Goal: Transaction & Acquisition: Purchase product/service

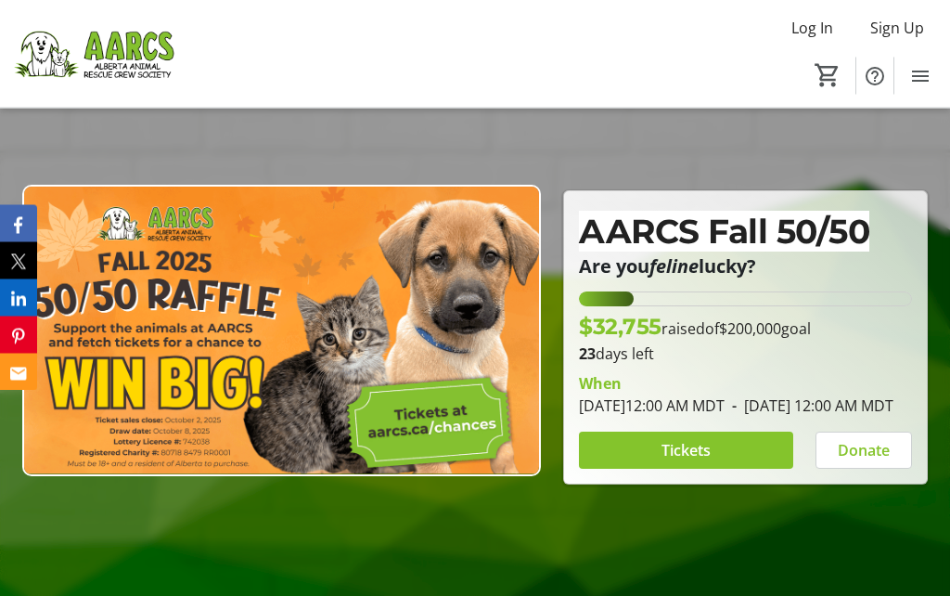
scroll to position [92, 0]
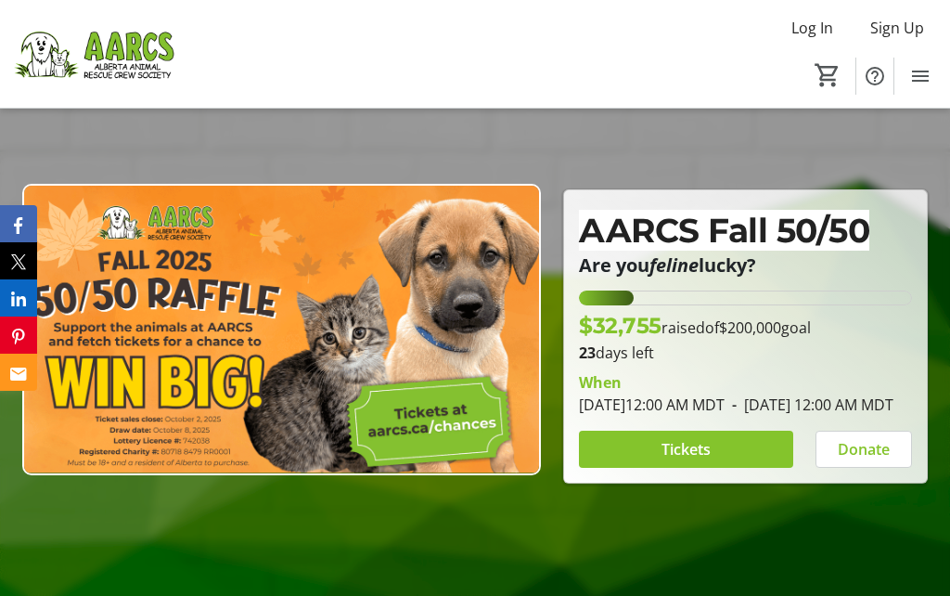
click at [668, 460] on span "Tickets" at bounding box center [686, 449] width 49 height 22
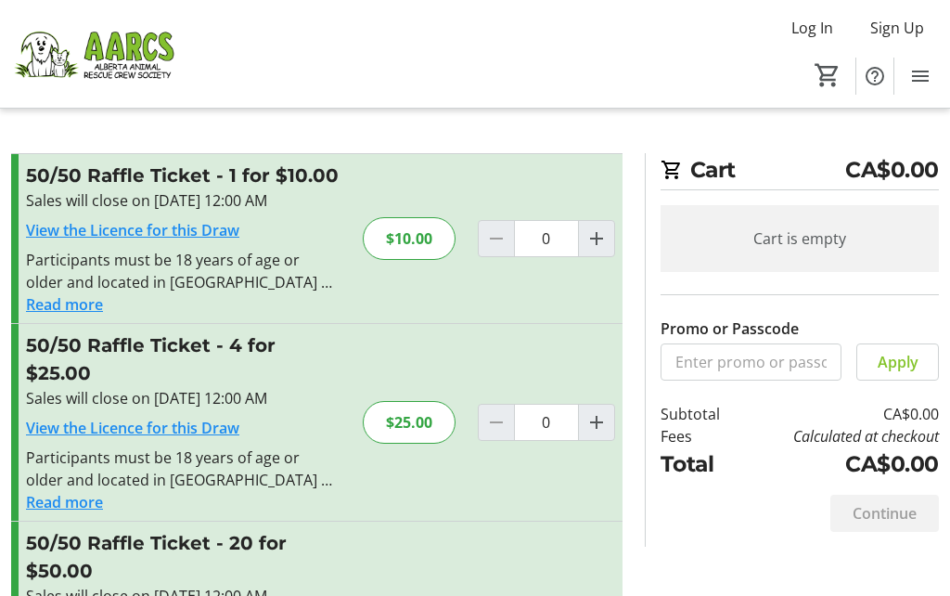
click at [590, 239] on mat-icon "Increment by one" at bounding box center [597, 238] width 22 height 22
click at [595, 235] on mat-icon "Increment by one" at bounding box center [597, 238] width 22 height 22
type input "2"
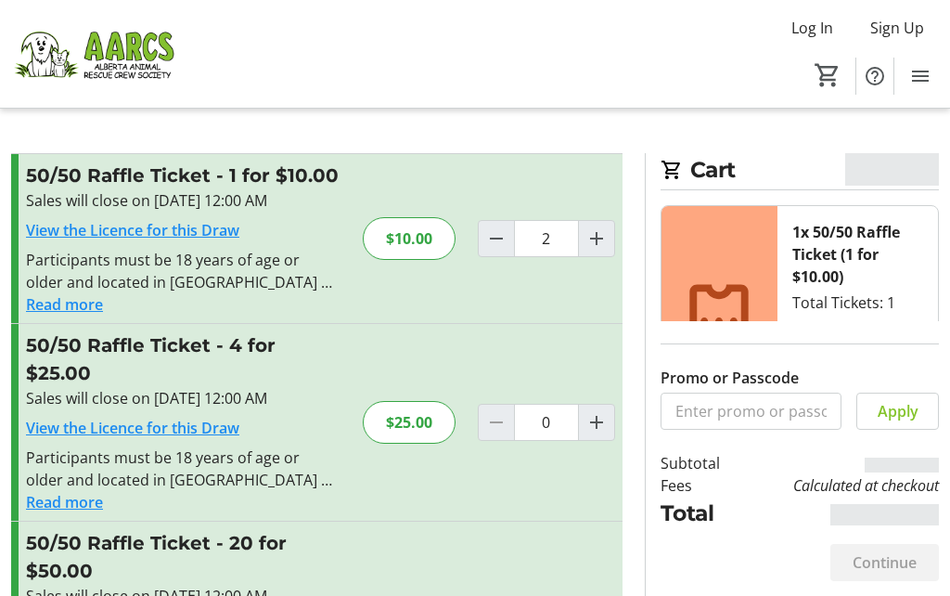
type input "2"
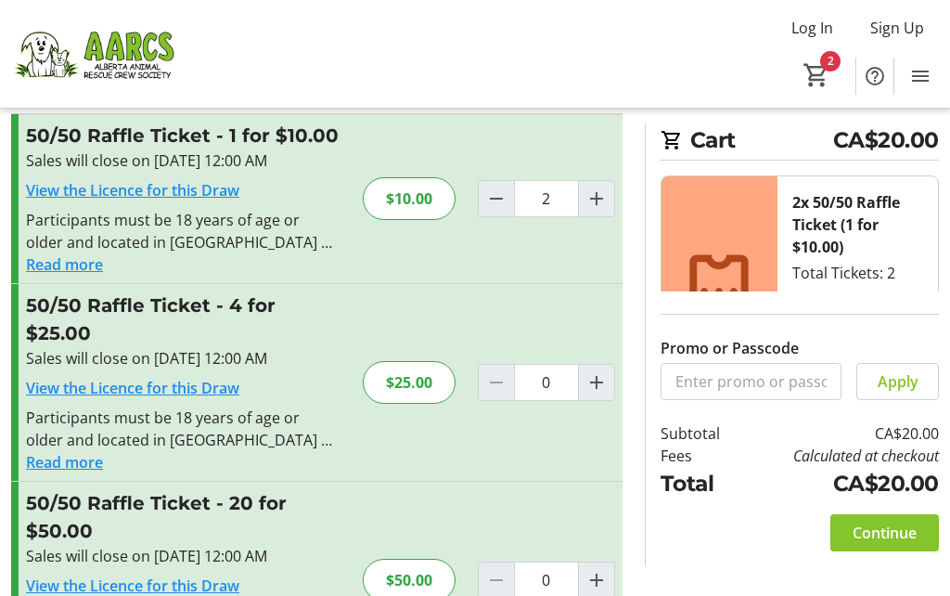
scroll to position [39, 0]
click at [597, 201] on mat-icon "Increment by one" at bounding box center [597, 199] width 22 height 22
type input "3"
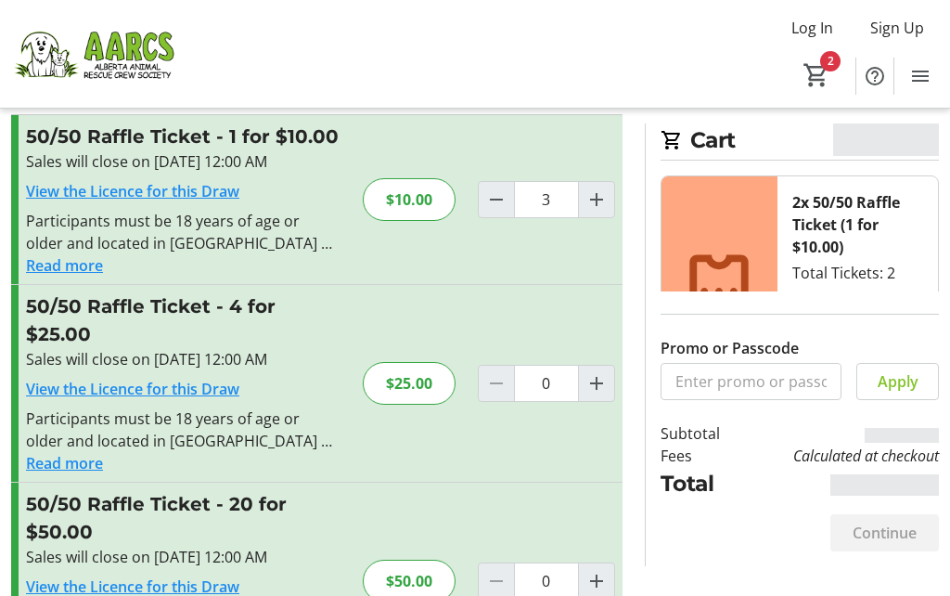
type input "3"
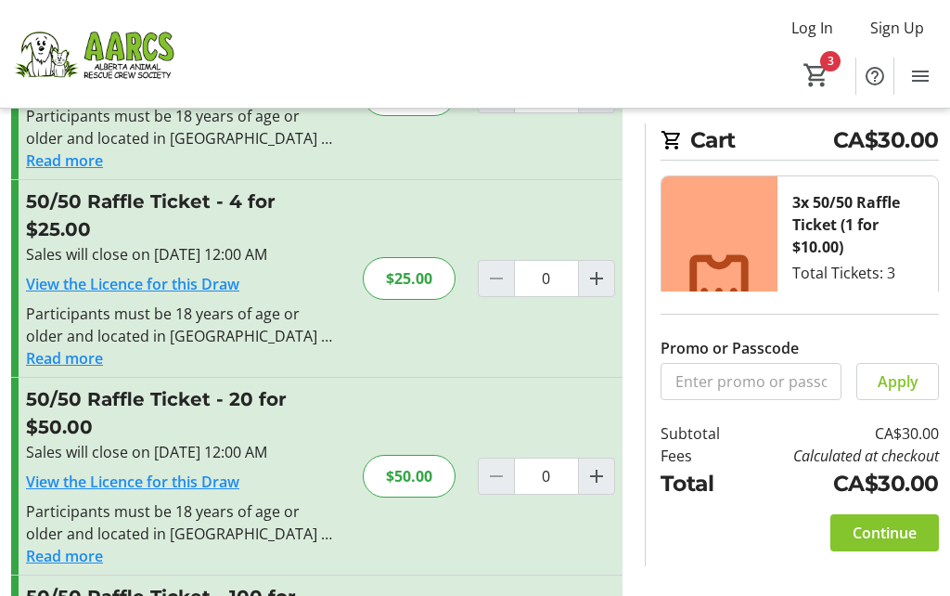
scroll to position [234, 0]
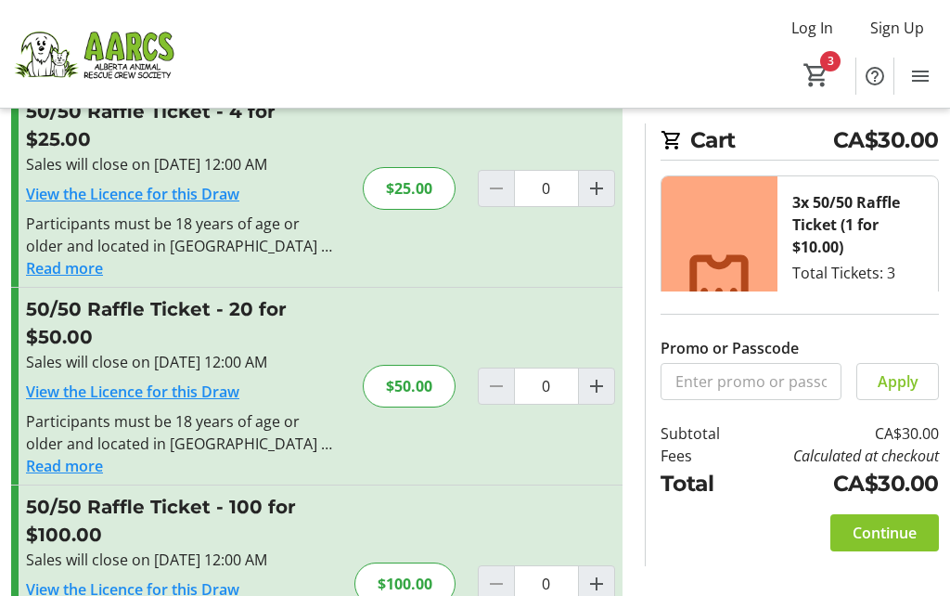
click at [909, 544] on span "Continue" at bounding box center [885, 533] width 64 height 22
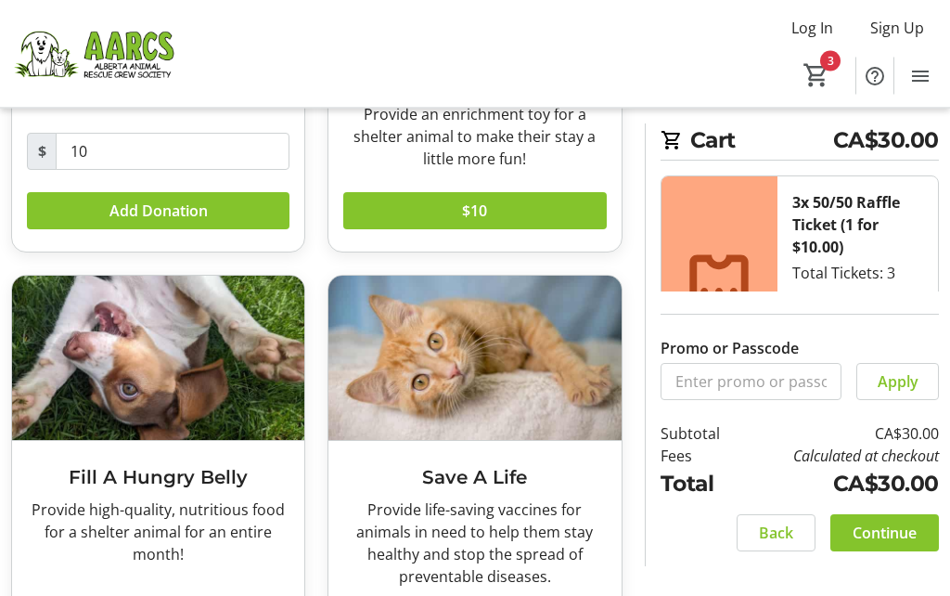
scroll to position [344, 0]
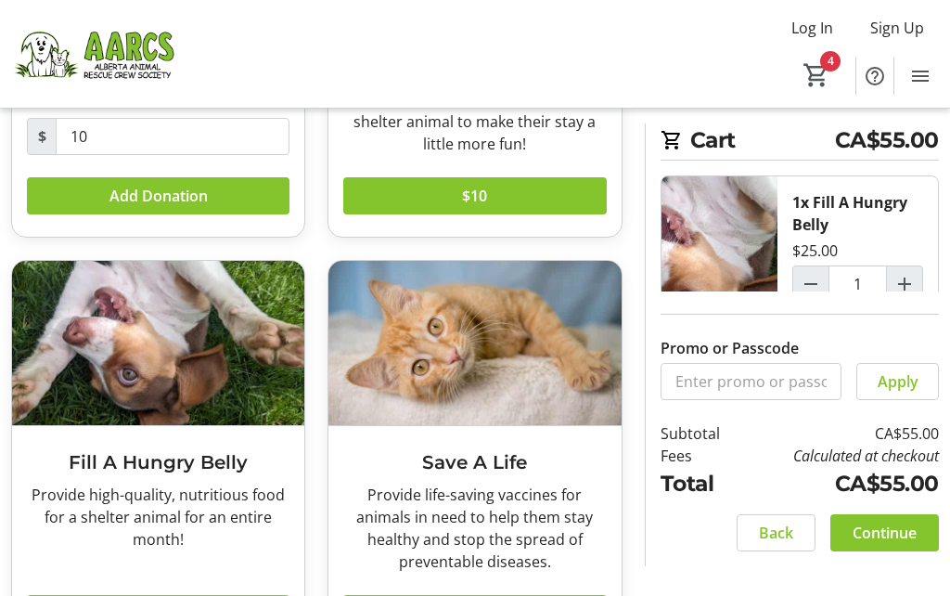
click at [882, 544] on span "Continue" at bounding box center [885, 533] width 64 height 22
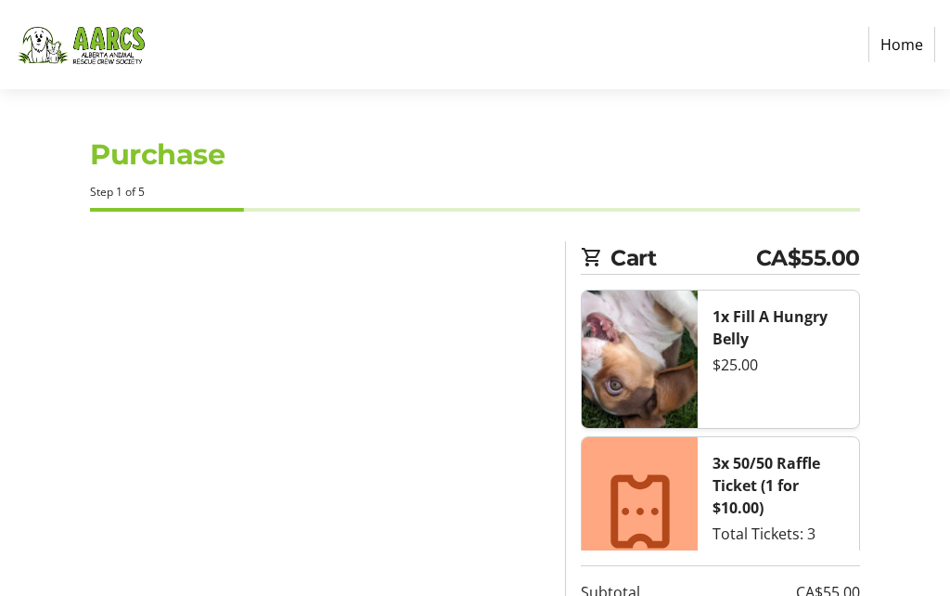
select select "CA"
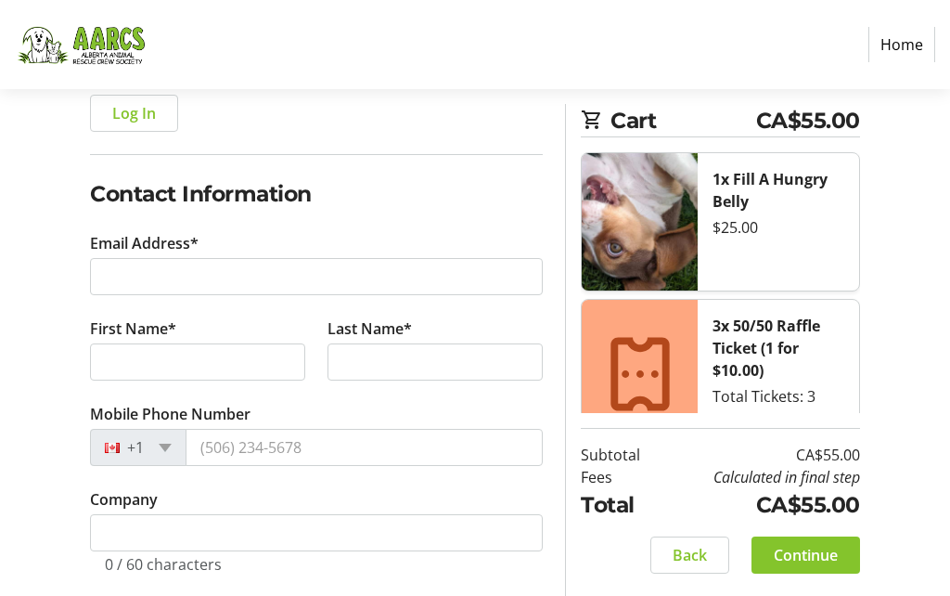
scroll to position [228, 0]
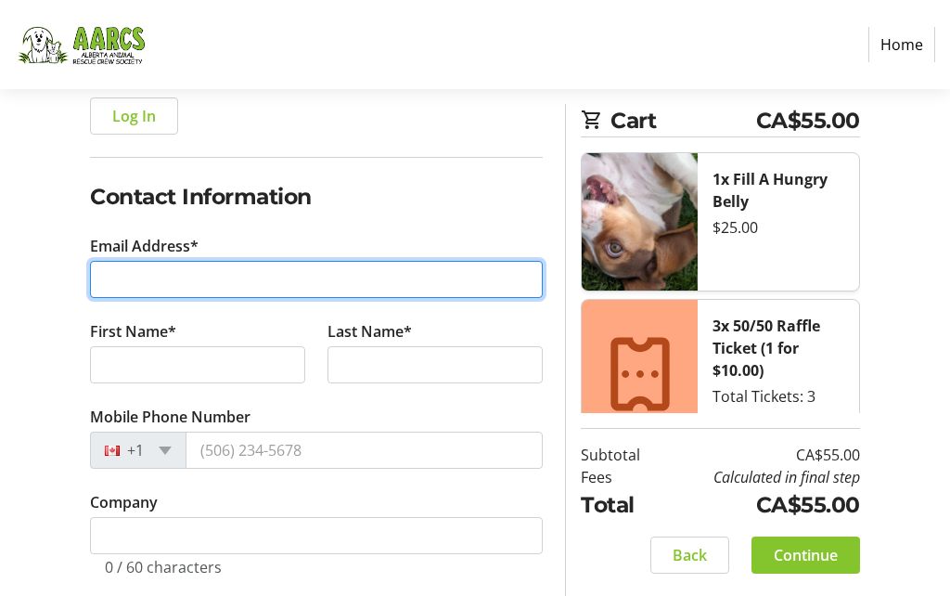
click at [117, 283] on input "Email Address*" at bounding box center [316, 279] width 453 height 37
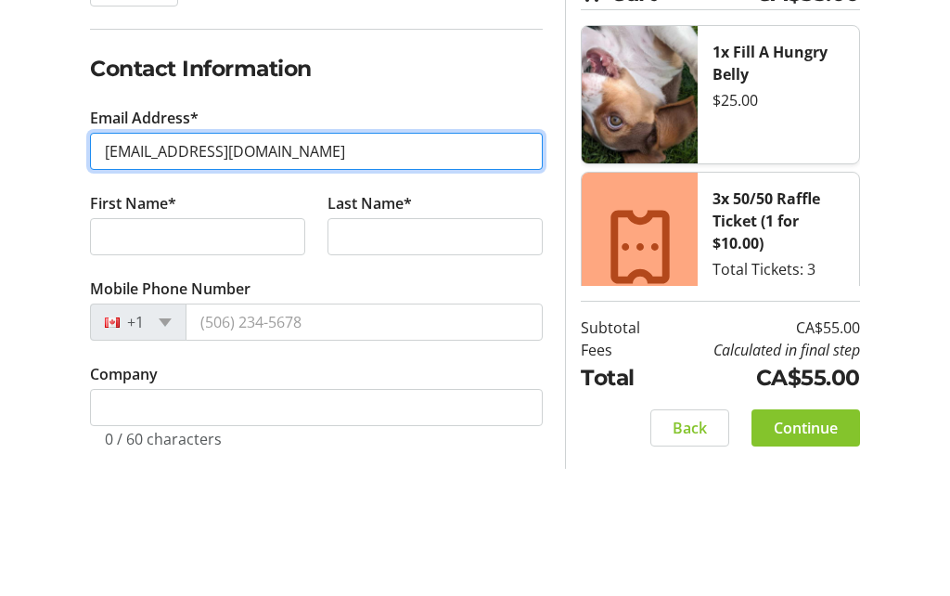
type input "[EMAIL_ADDRESS][DOMAIN_NAME]"
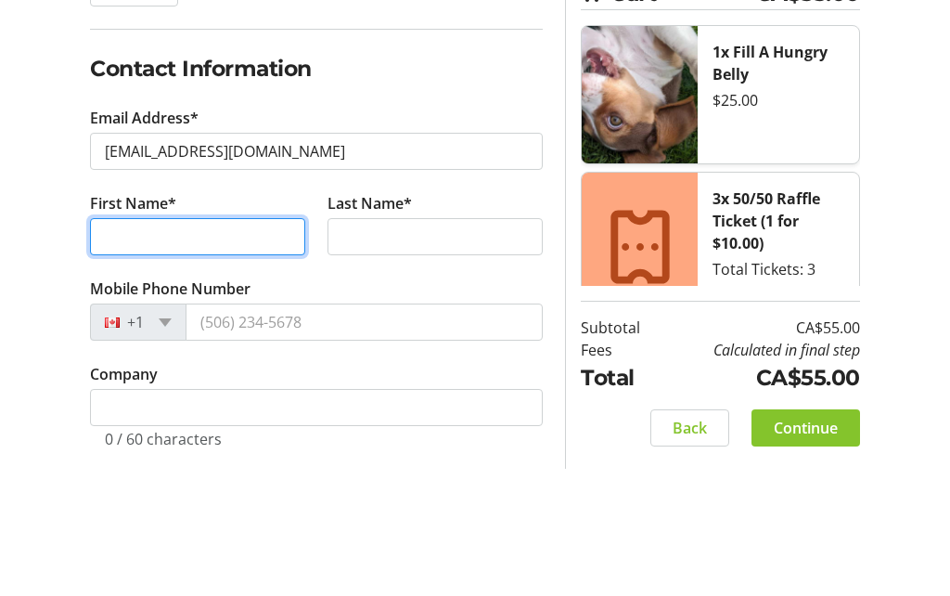
click at [154, 346] on input "First Name*" at bounding box center [197, 364] width 215 height 37
type input "[PERSON_NAME]"
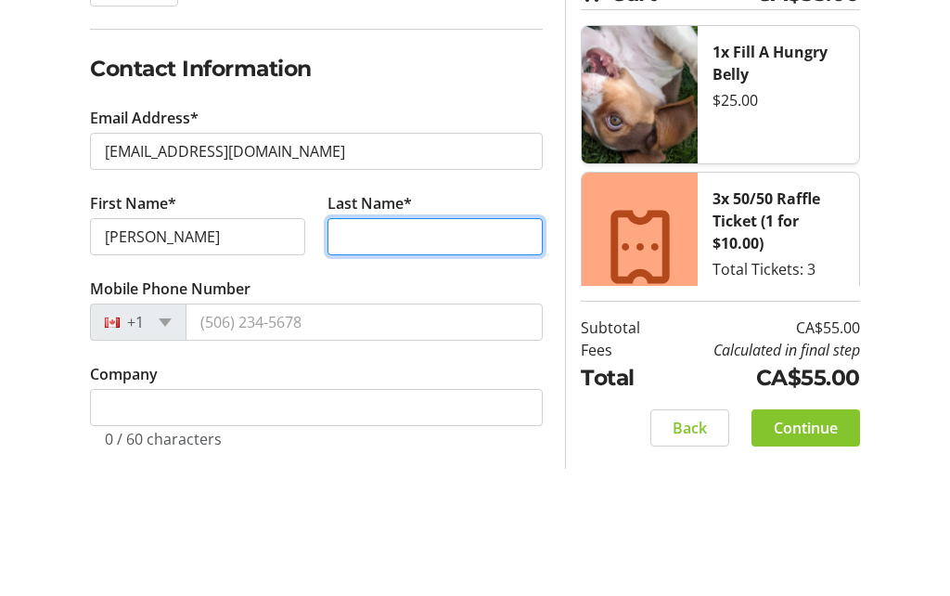
click at [365, 346] on input "Last Name*" at bounding box center [435, 364] width 215 height 37
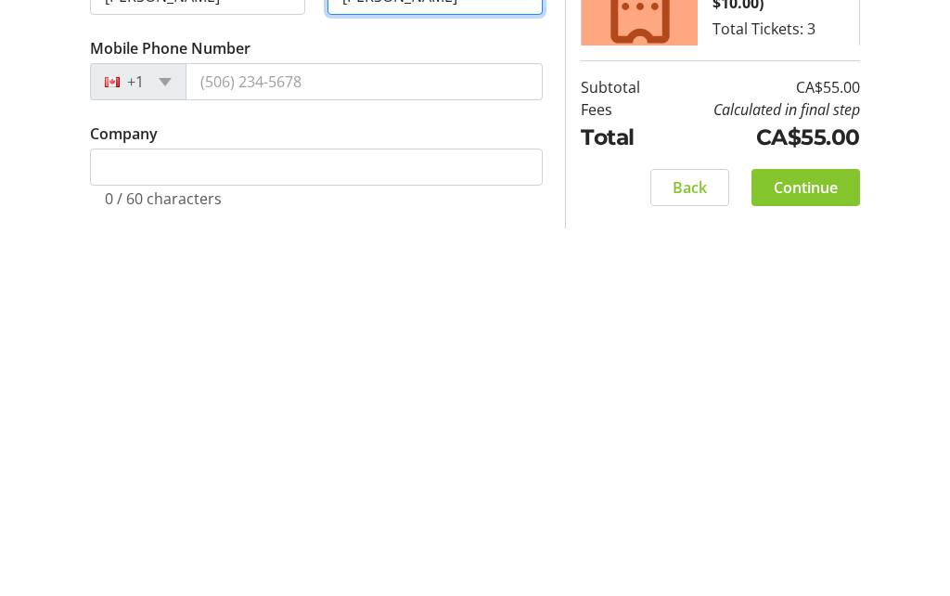
type input "[PERSON_NAME]"
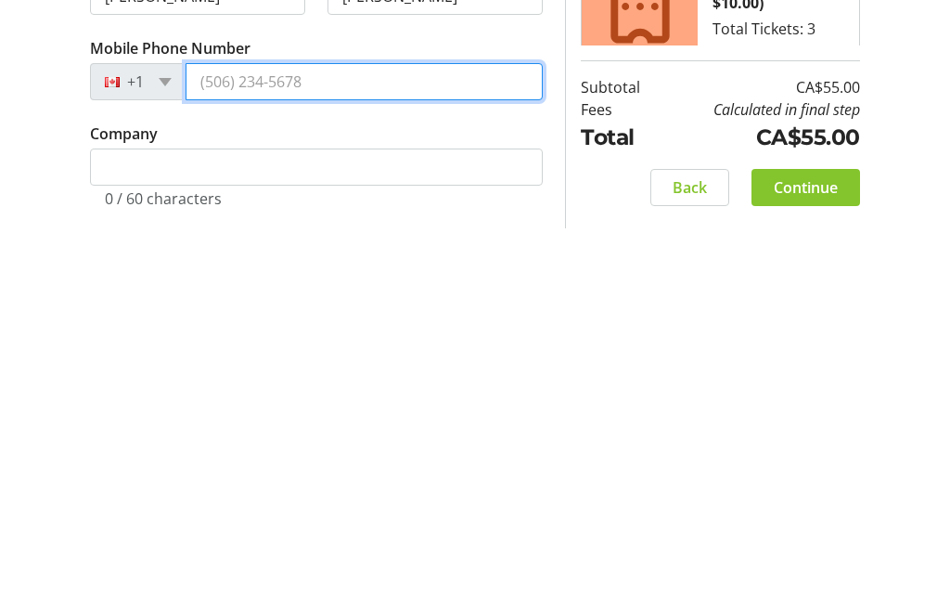
click at [244, 432] on input "Mobile Phone Number" at bounding box center [364, 450] width 357 height 37
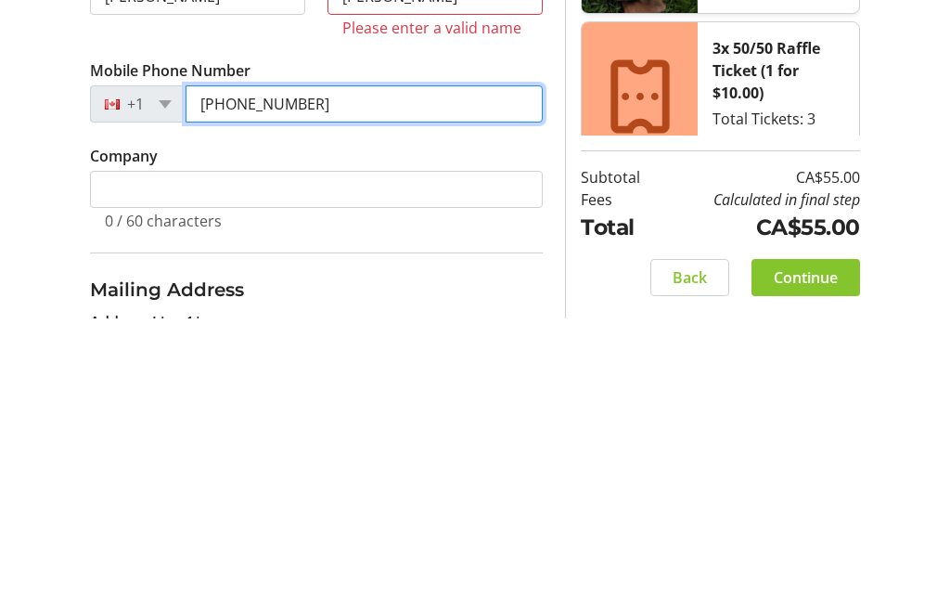
scroll to position [352, 0]
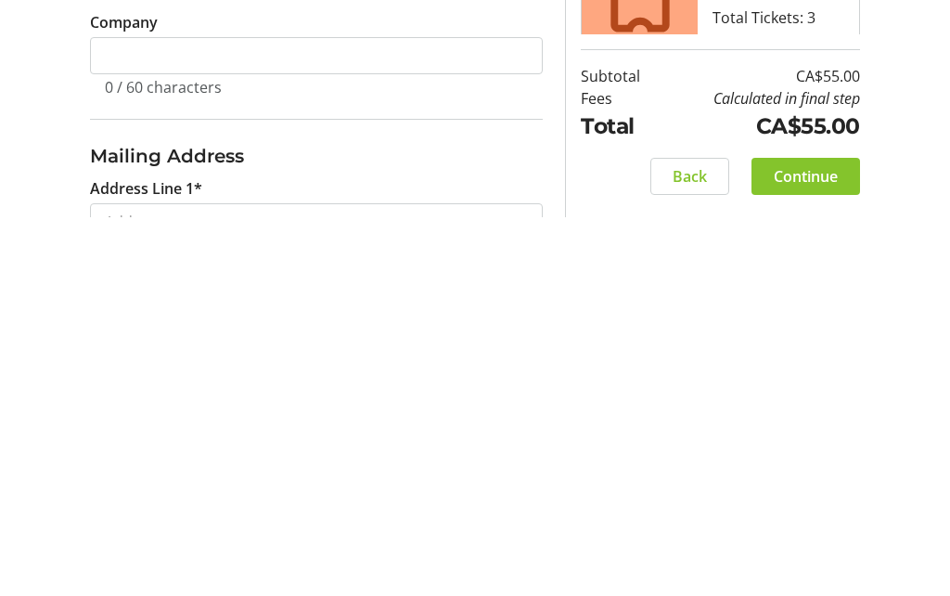
type input "[PHONE_NUMBER]"
click at [148, 582] on input "Address Line 1*" at bounding box center [316, 600] width 453 height 37
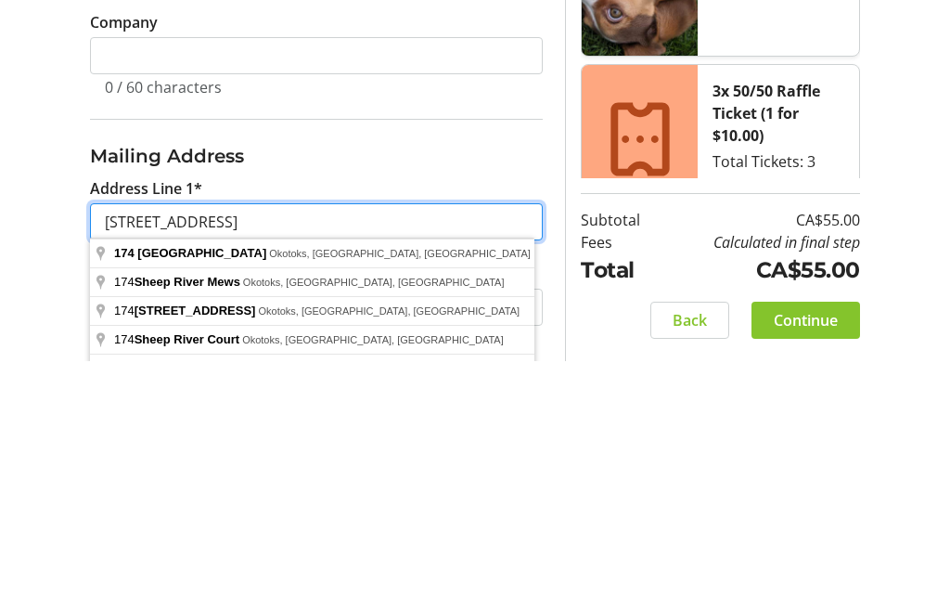
scroll to position [500, 0]
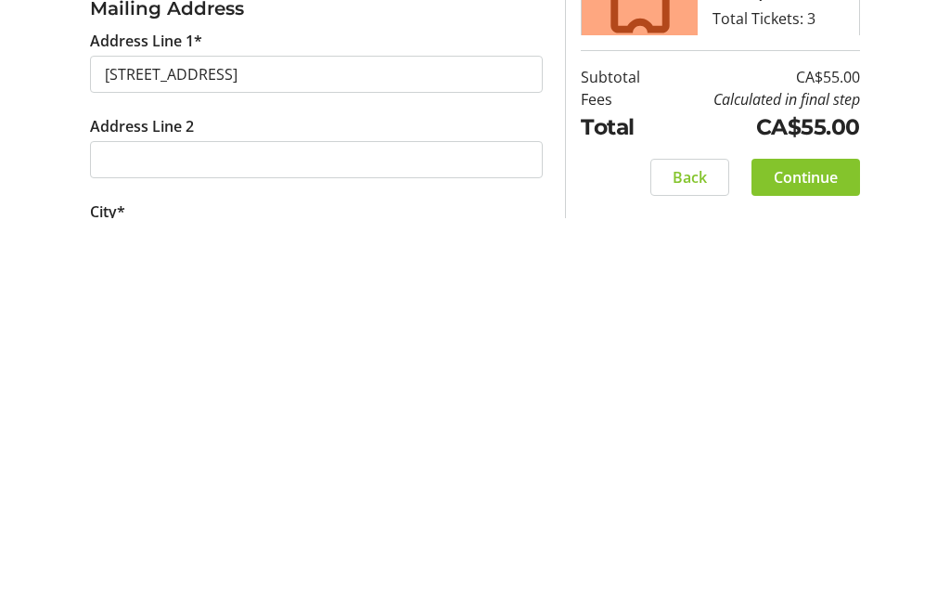
type input "[STREET_ADDRESS]"
type input "Okotoks"
select select "AB"
type input "T1S 2L5"
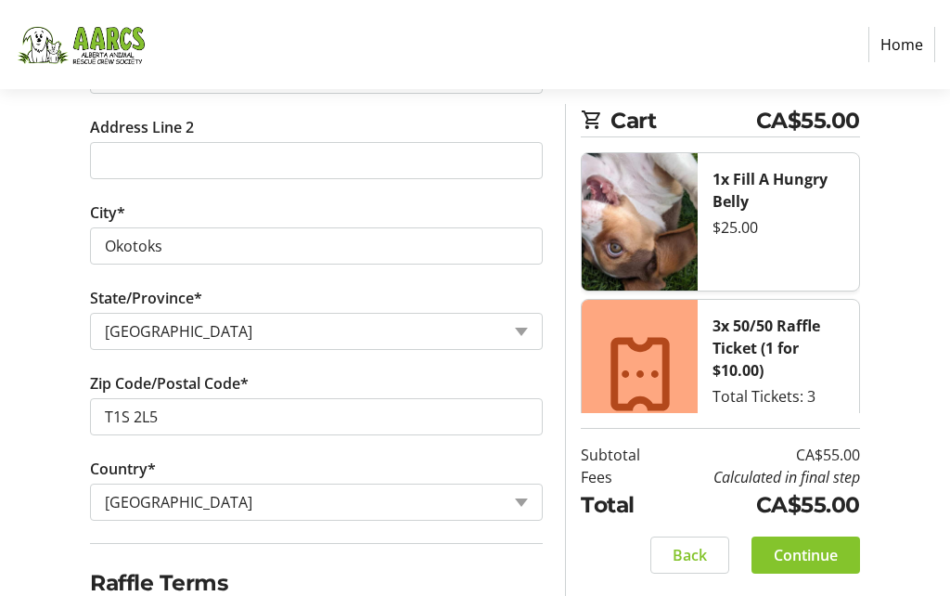
checkbox input "true"
click at [799, 566] on span "Continue" at bounding box center [806, 555] width 64 height 22
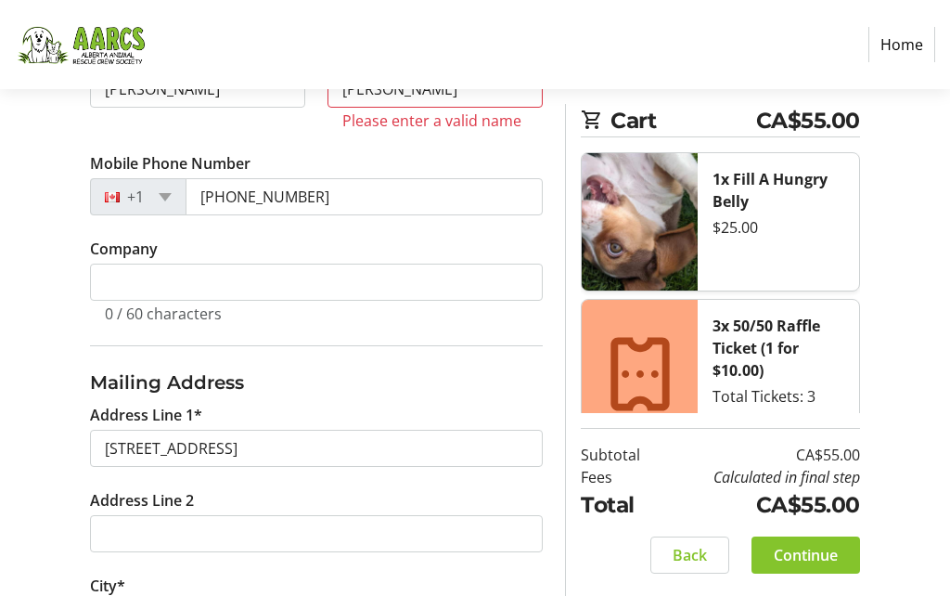
scroll to position [427, 0]
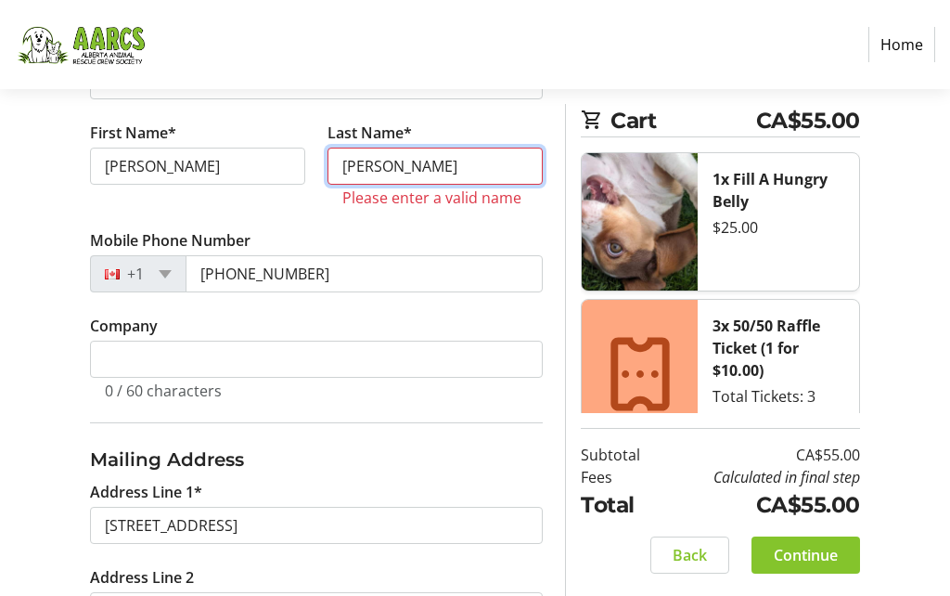
click at [448, 167] on input "[PERSON_NAME]" at bounding box center [435, 166] width 215 height 37
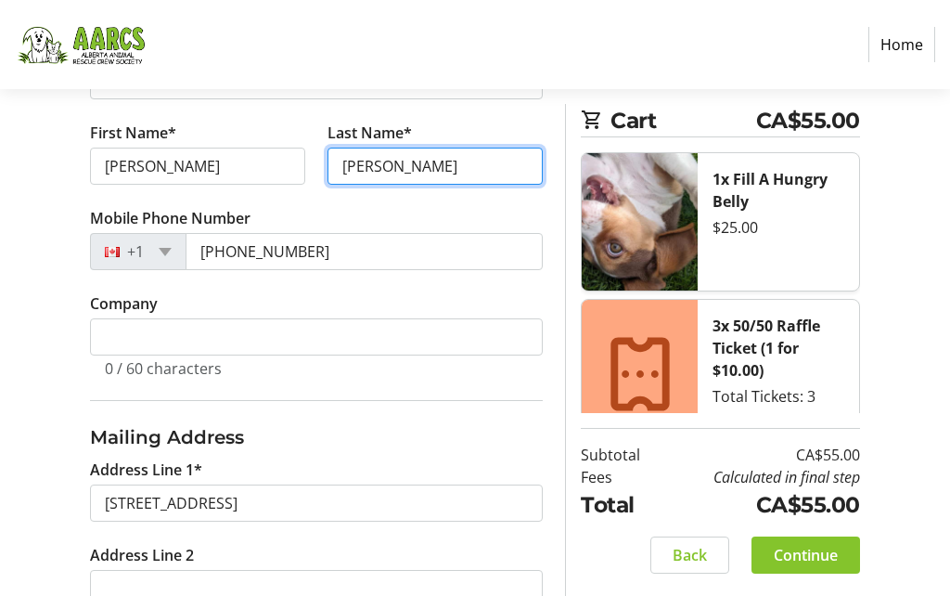
scroll to position [448, 0]
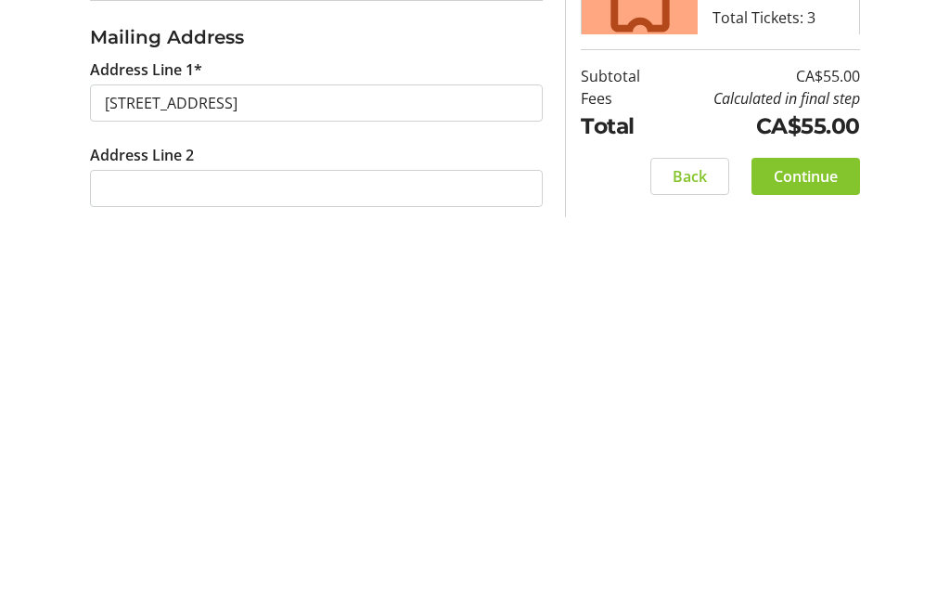
type input "[PERSON_NAME]"
click at [808, 544] on span "Continue" at bounding box center [806, 555] width 64 height 22
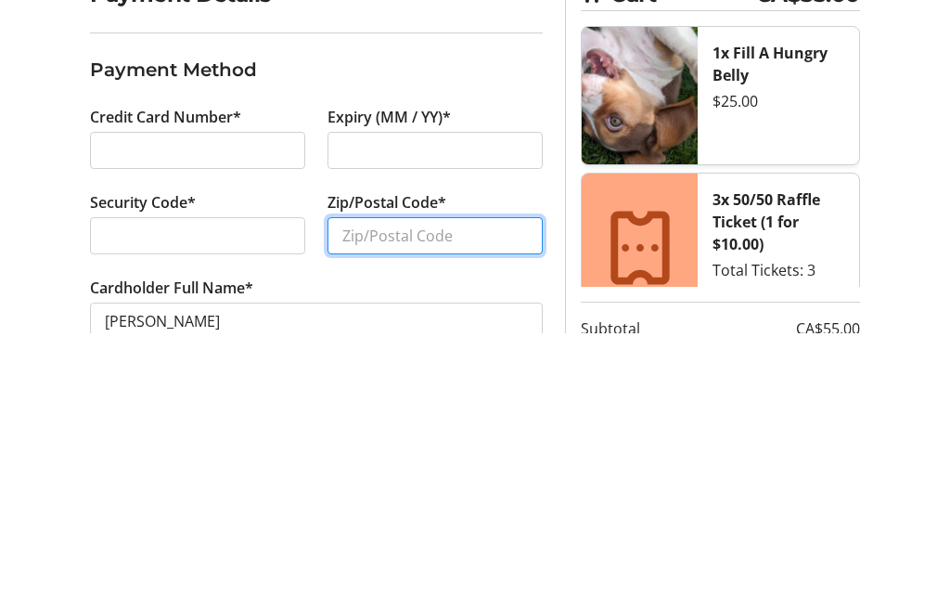
click at [387, 481] on input "Zip/Postal Code*" at bounding box center [435, 499] width 215 height 37
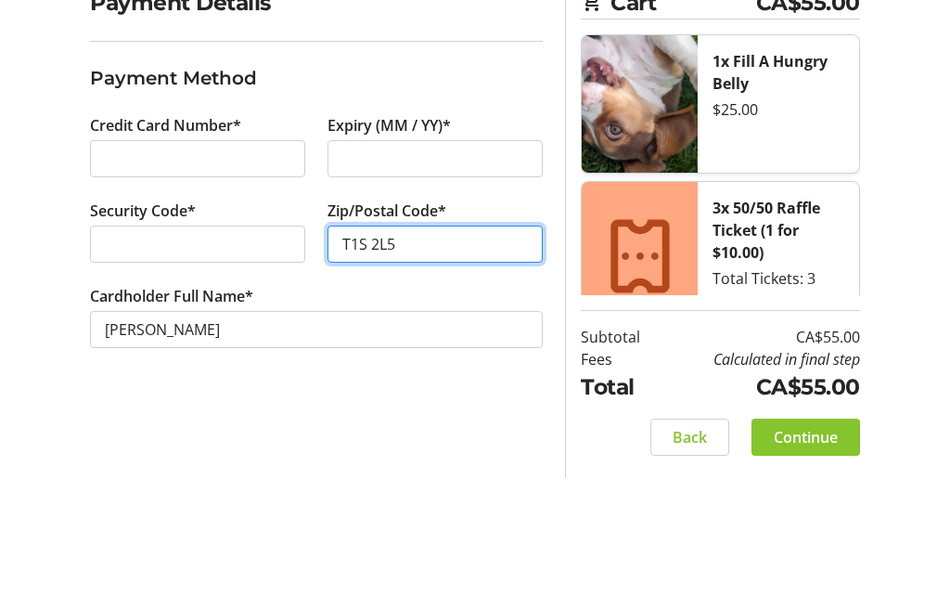
scroll to position [170, 0]
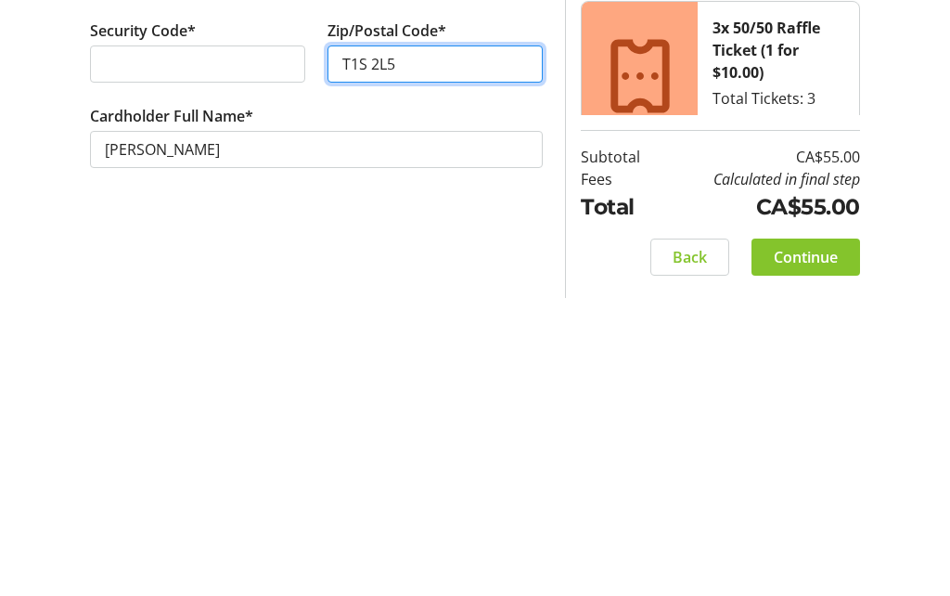
type input "T1S 2L5"
click at [802, 544] on span "Continue" at bounding box center [806, 555] width 64 height 22
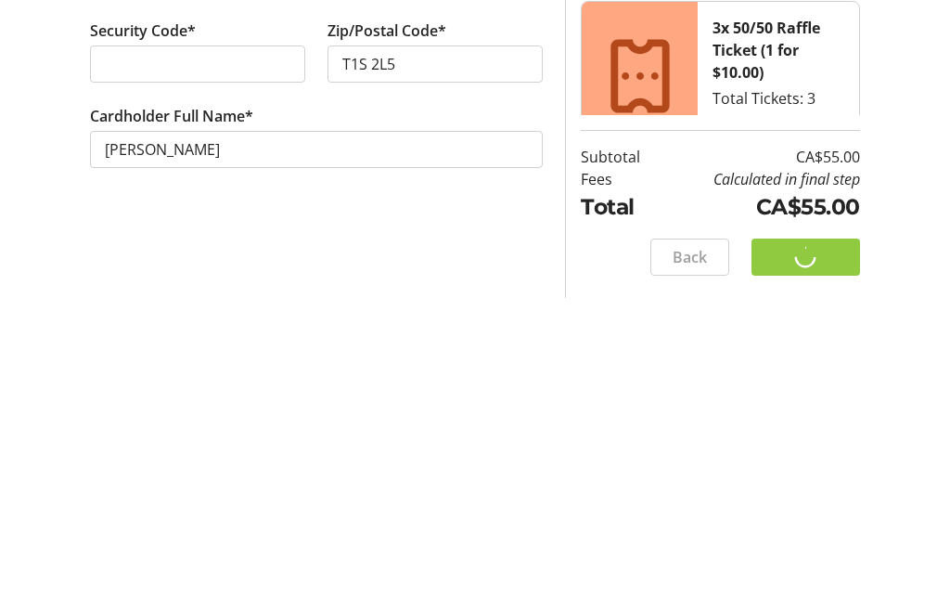
scroll to position [89, 0]
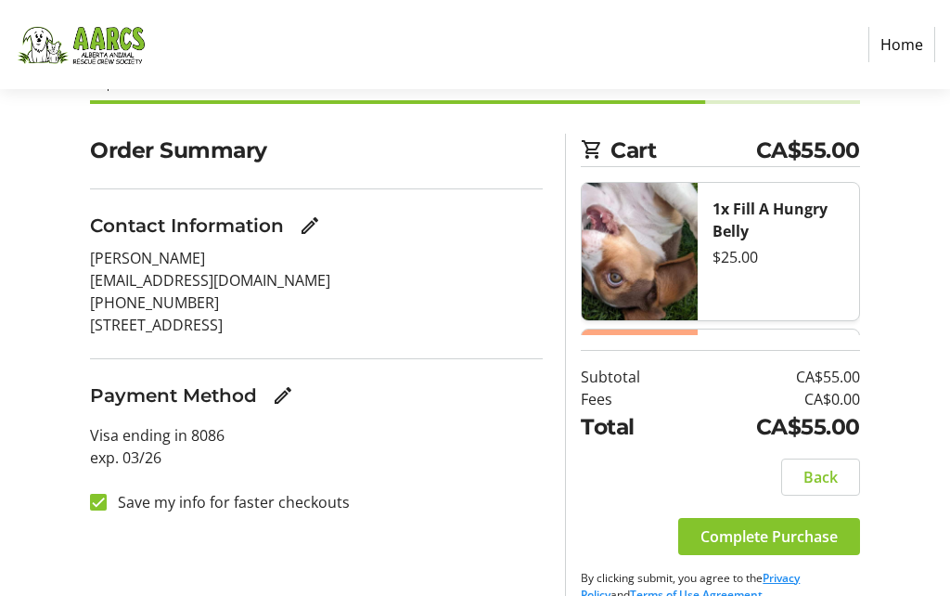
scroll to position [136, 0]
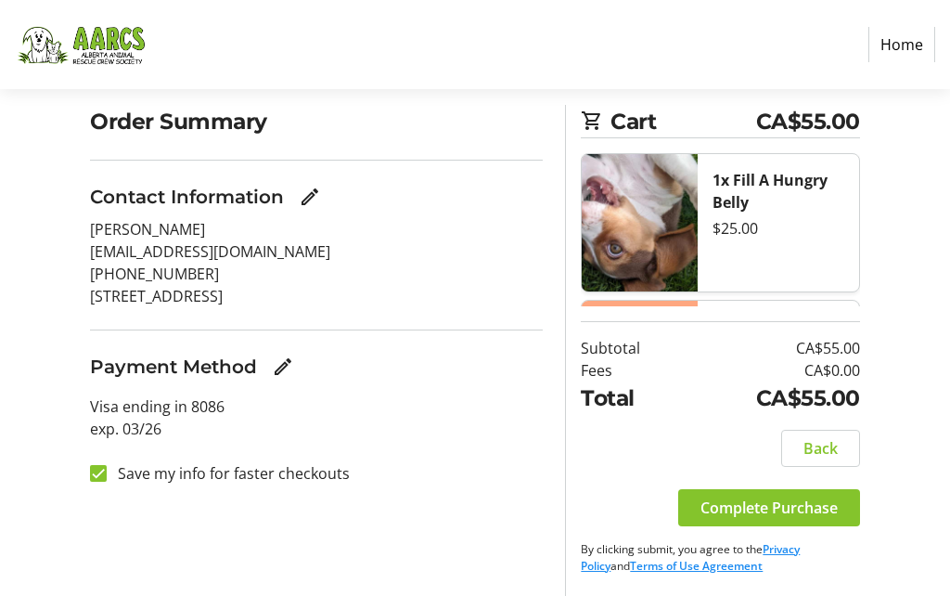
click at [758, 519] on span "Complete Purchase" at bounding box center [769, 508] width 137 height 22
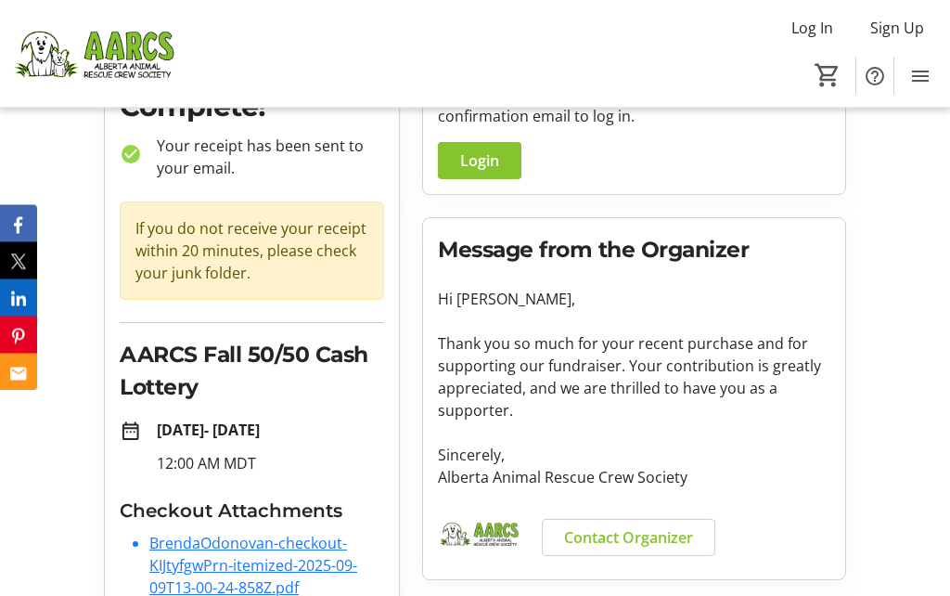
scroll to position [217, 0]
